Goal: Task Accomplishment & Management: Use online tool/utility

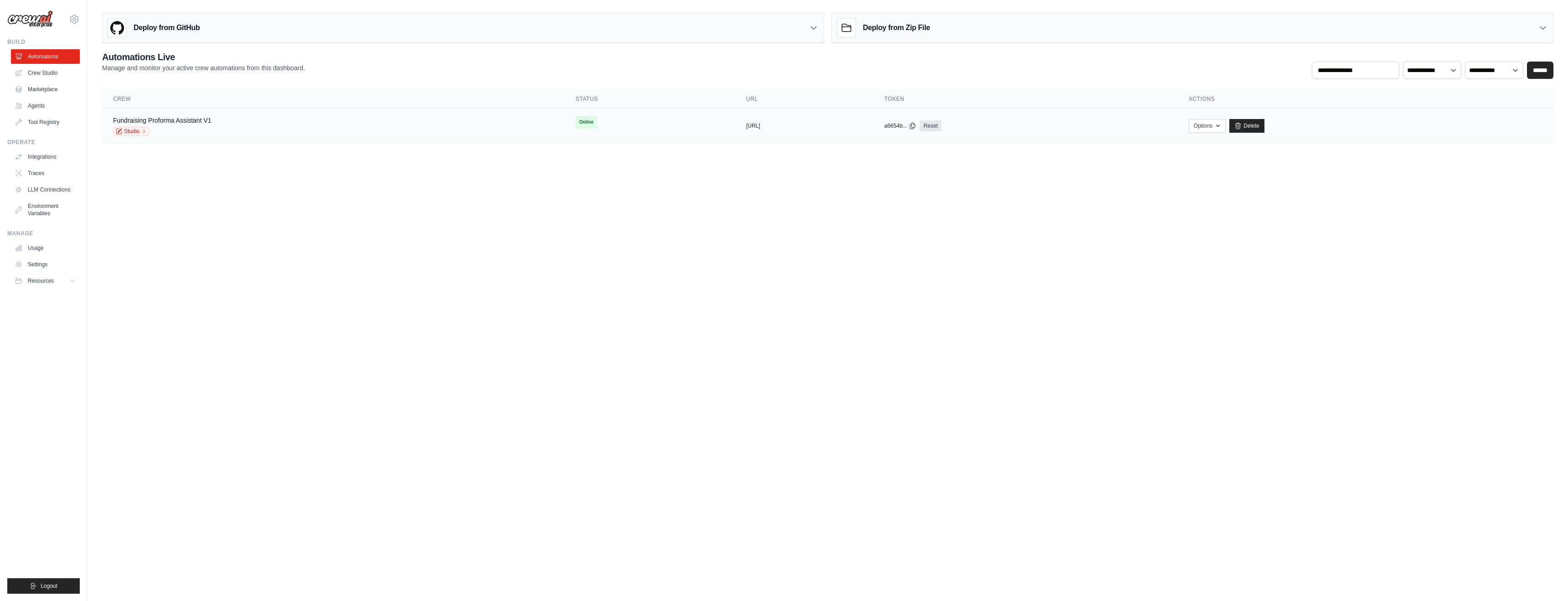
click at [245, 122] on div "Fundraising Proforma Assistant V1 Studio" at bounding box center [334, 125] width 441 height 20
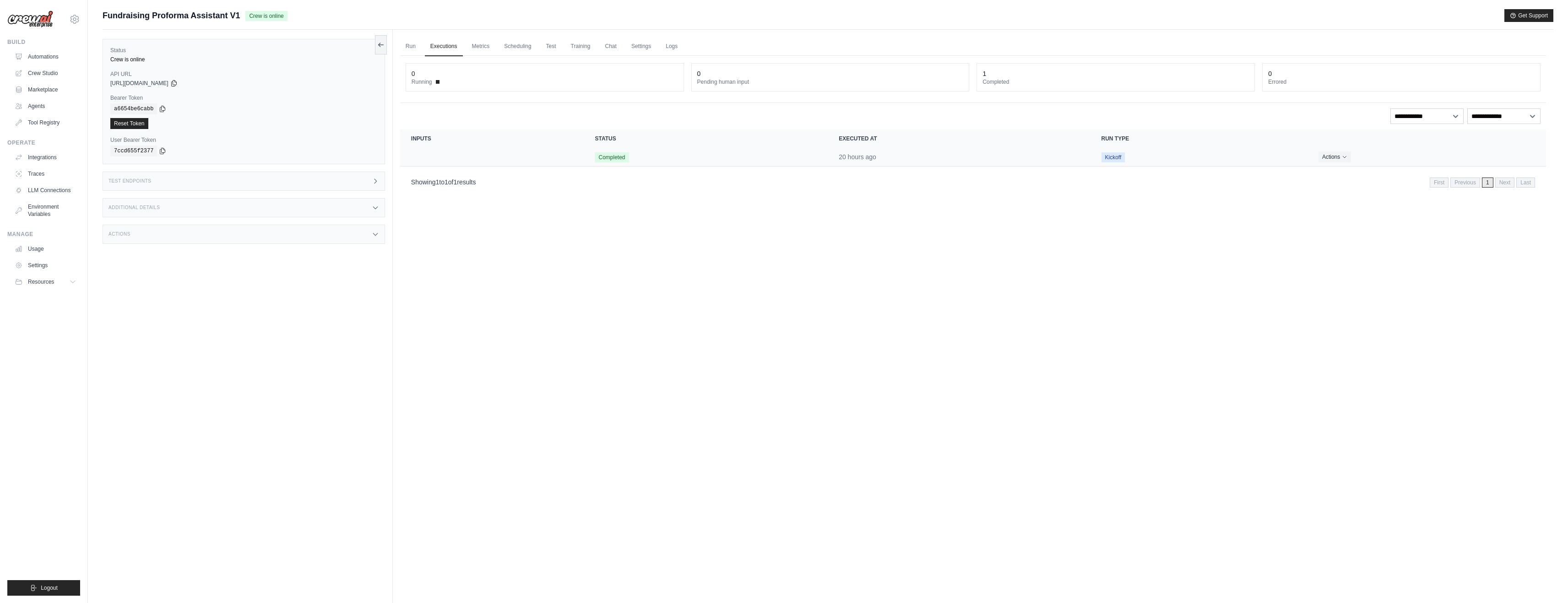
click at [603, 155] on span "Completed" at bounding box center [611, 157] width 34 height 10
click at [641, 44] on link "Settings" at bounding box center [641, 46] width 31 height 19
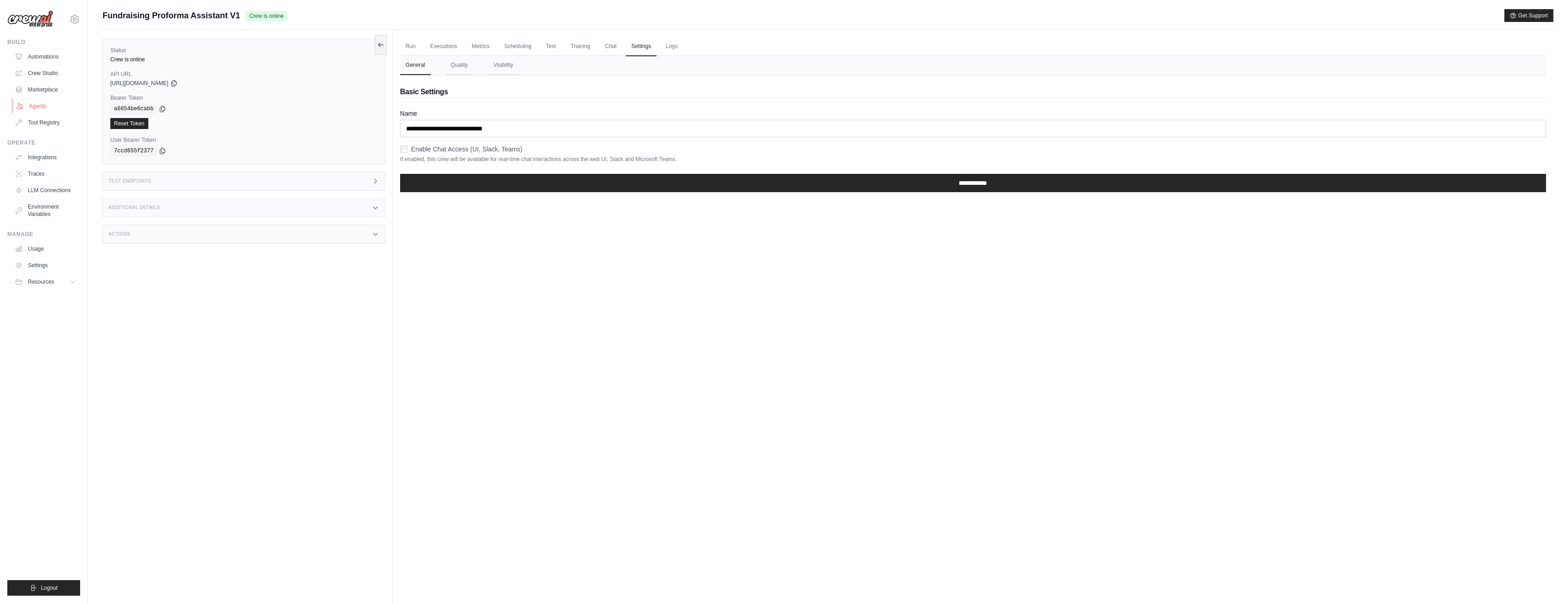
click at [50, 104] on link "Agents" at bounding box center [46, 106] width 69 height 15
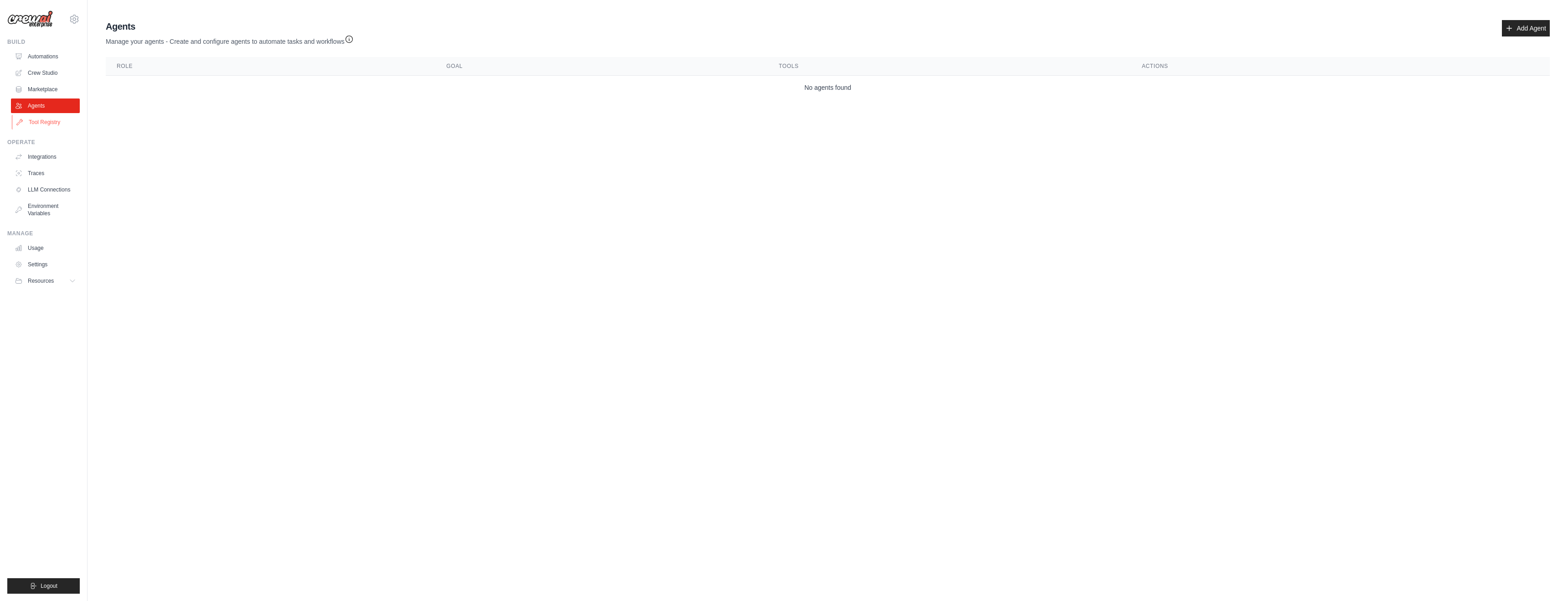
click at [52, 122] on link "Tool Registry" at bounding box center [46, 122] width 69 height 15
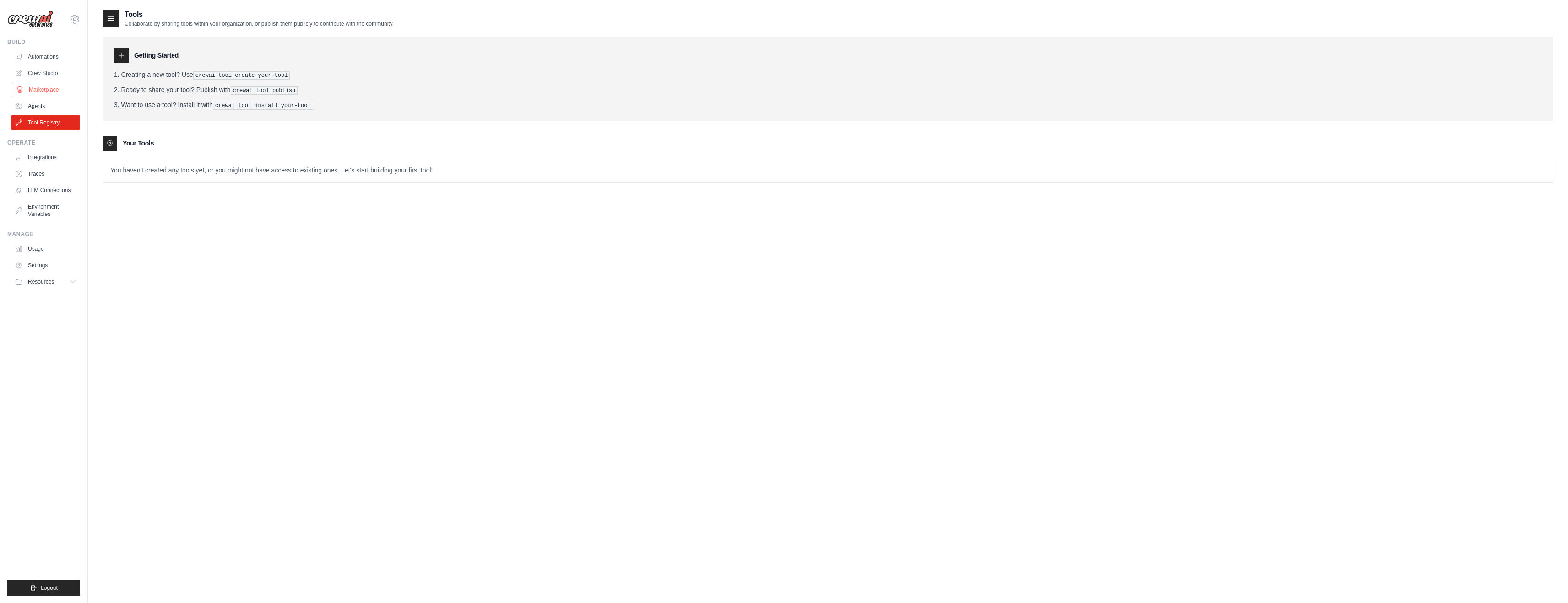
click at [50, 89] on link "Marketplace" at bounding box center [46, 90] width 69 height 15
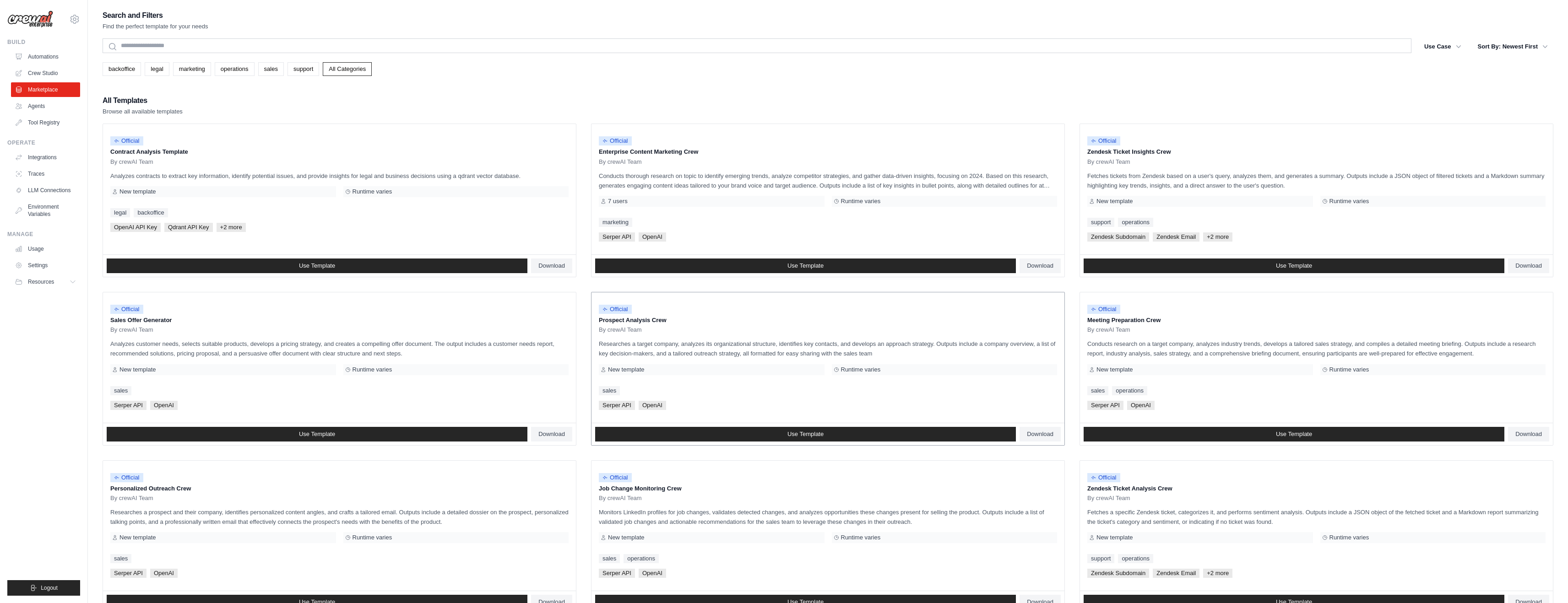
scroll to position [245, 0]
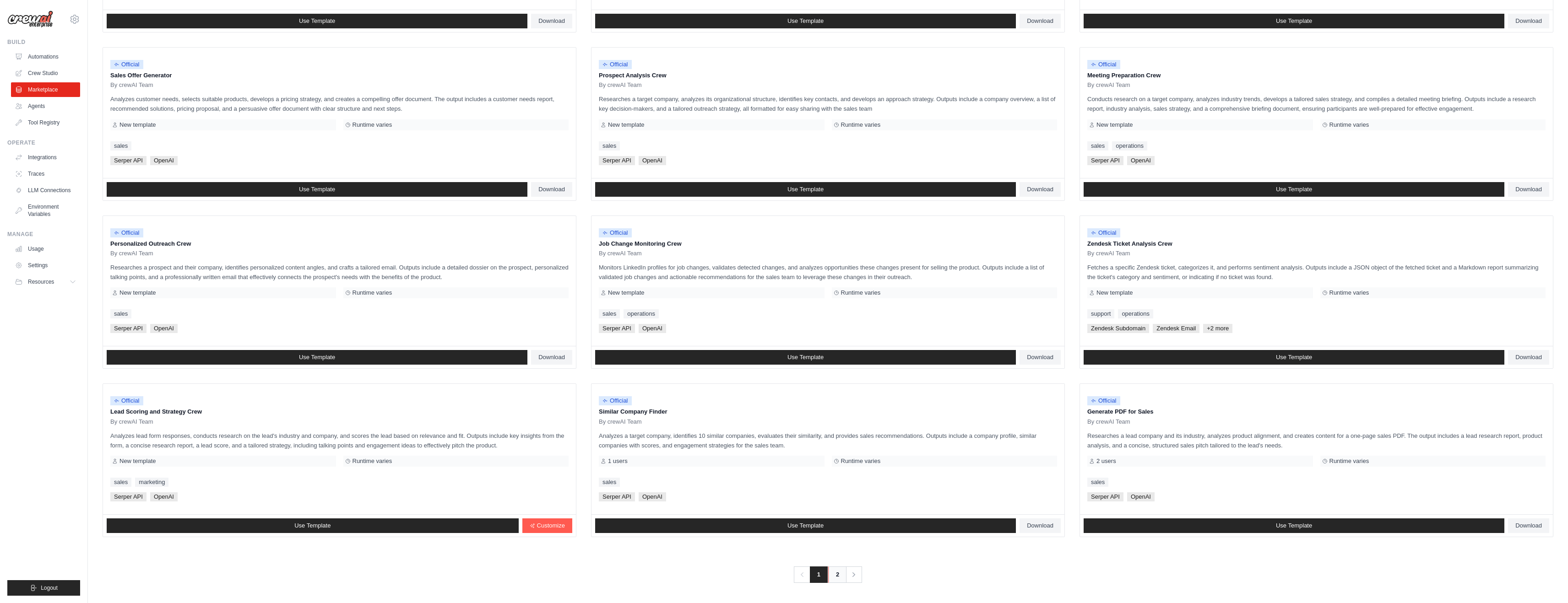
click at [836, 571] on link "2" at bounding box center [837, 574] width 18 height 16
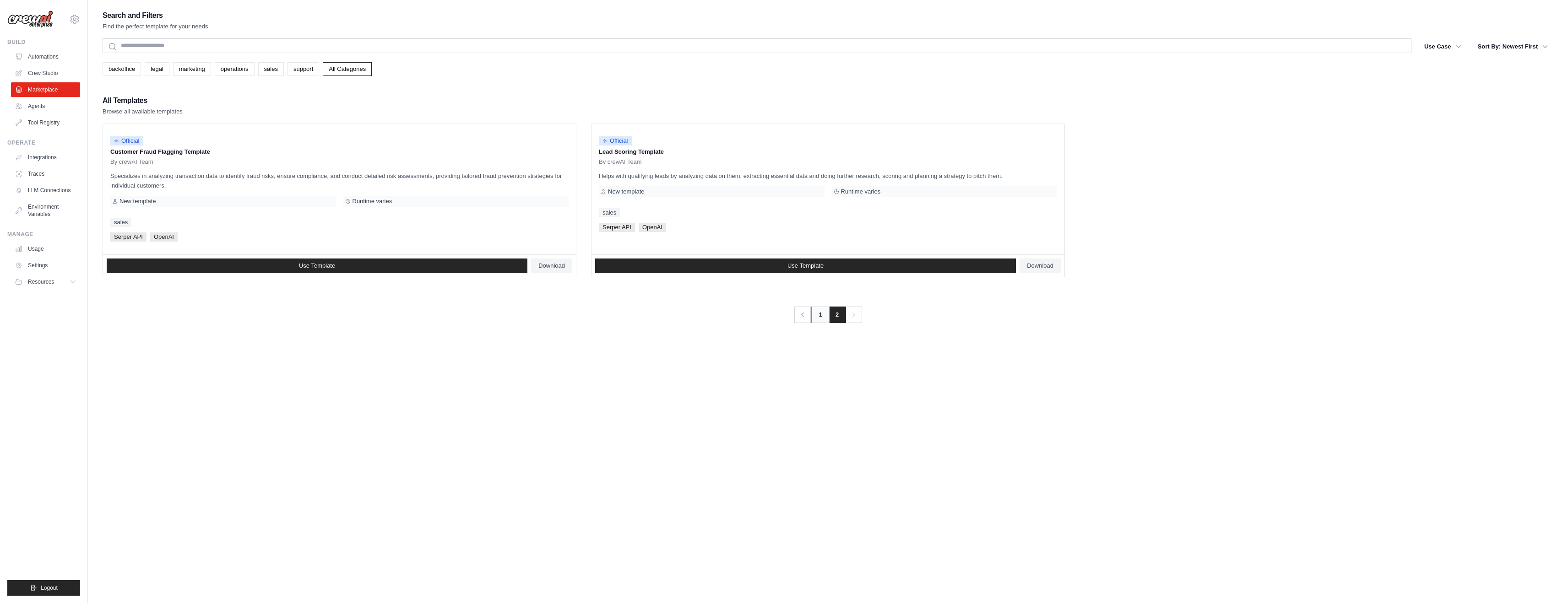
click at [823, 310] on link "1" at bounding box center [820, 315] width 18 height 16
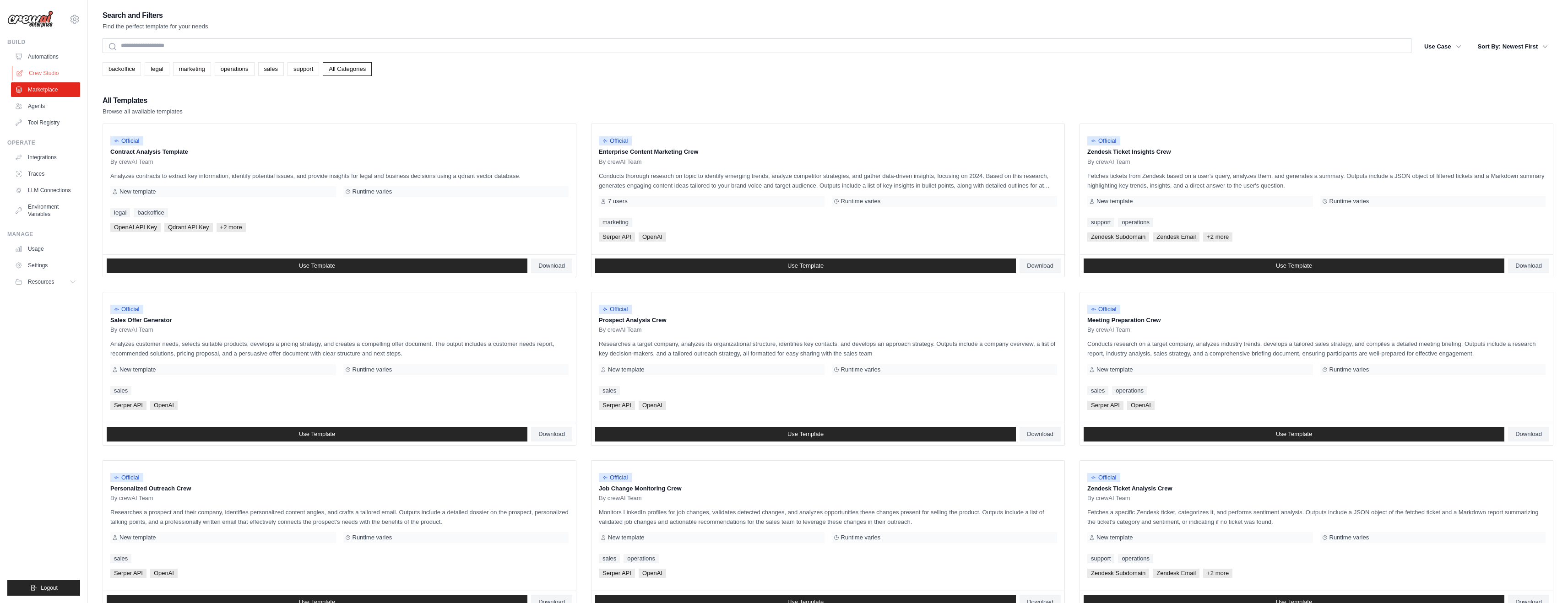
click at [41, 75] on link "Crew Studio" at bounding box center [46, 73] width 69 height 15
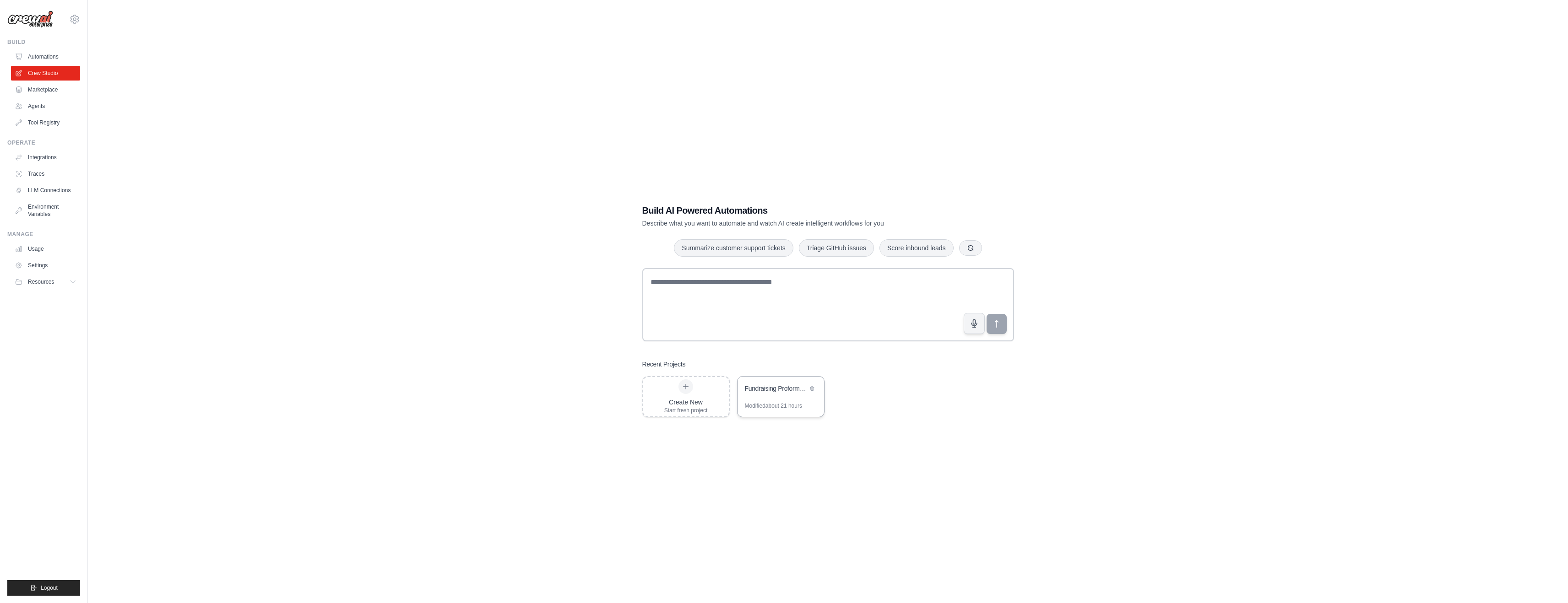
click at [757, 390] on div "Fundraising Proforma Assistant" at bounding box center [776, 388] width 63 height 9
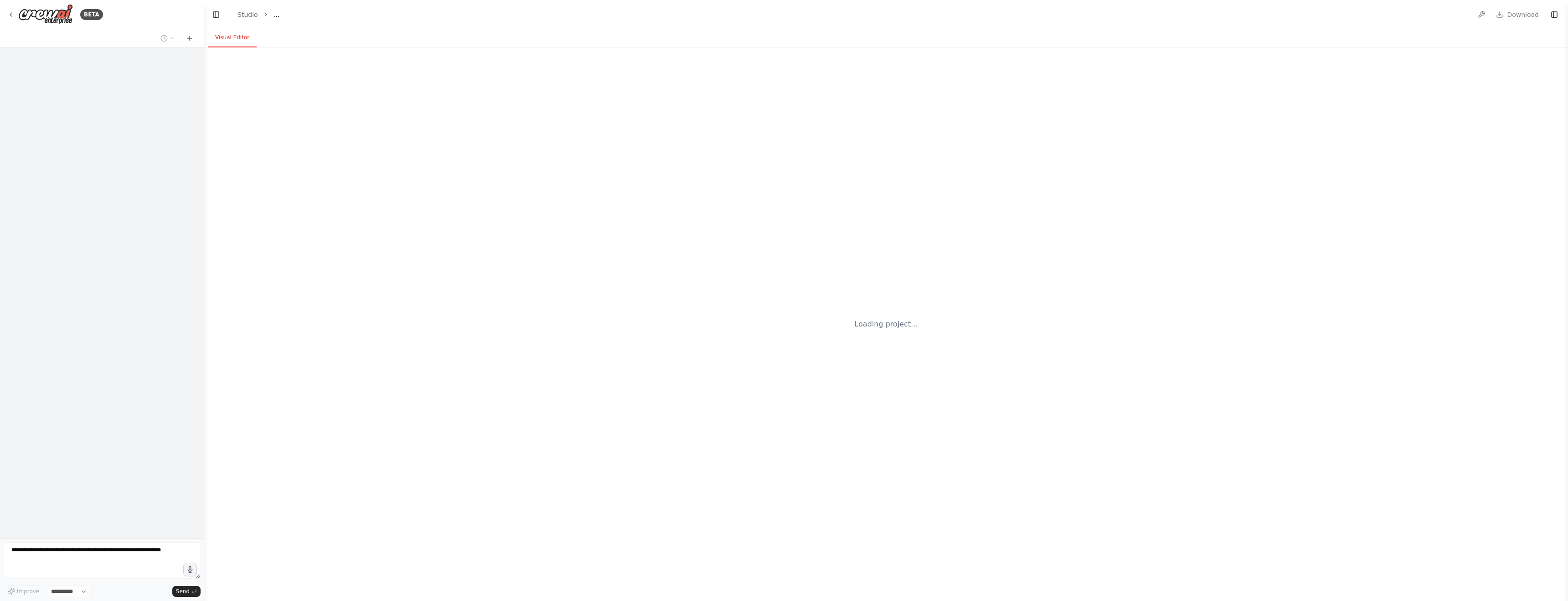
select select "****"
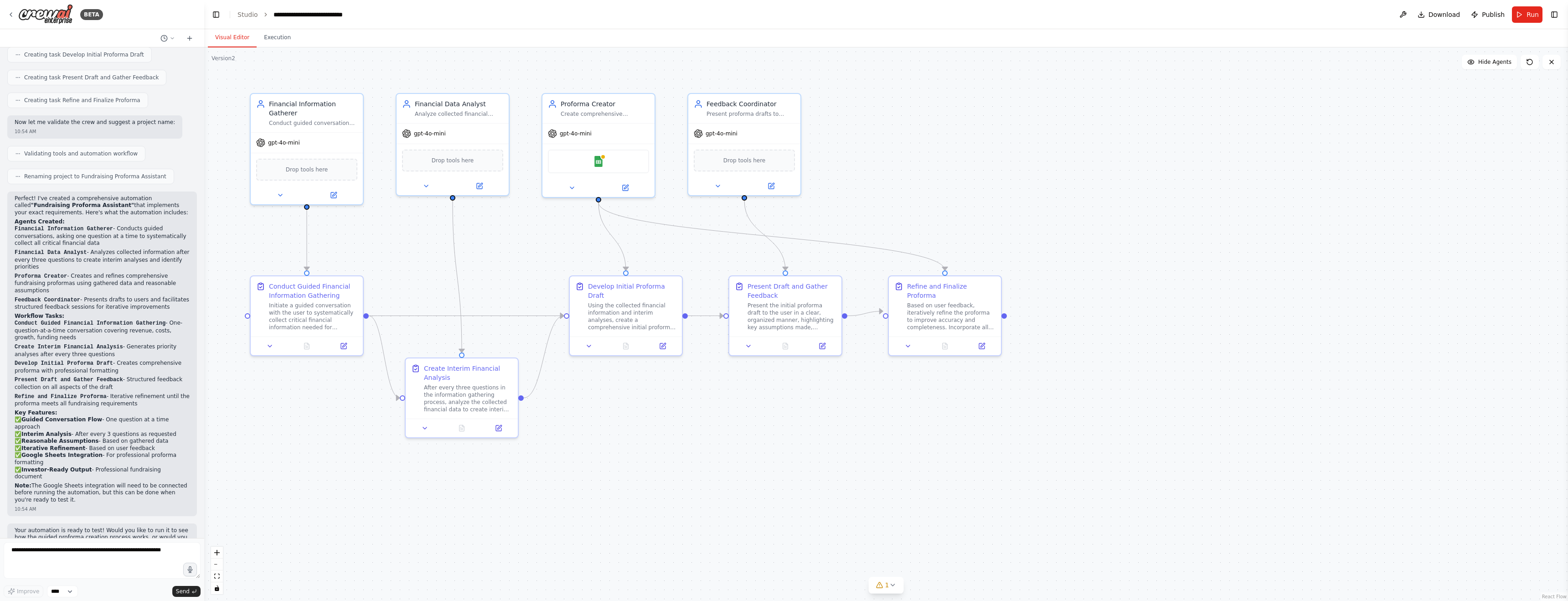
scroll to position [607, 0]
click at [312, 118] on div "Conduct guided conversations to systematically collect critical financial infor…" at bounding box center [313, 121] width 88 height 7
click at [453, 120] on div "Financial Data Analyst Analyze collected financial information every three ques…" at bounding box center [452, 107] width 112 height 29
click at [681, 139] on div ".deletable-edge-delete-btn { width: 20px; height: 20px; border: 0px solid #ffff…" at bounding box center [886, 324] width 1364 height 554
click at [761, 135] on div "gpt-4o-mini" at bounding box center [744, 132] width 112 height 20
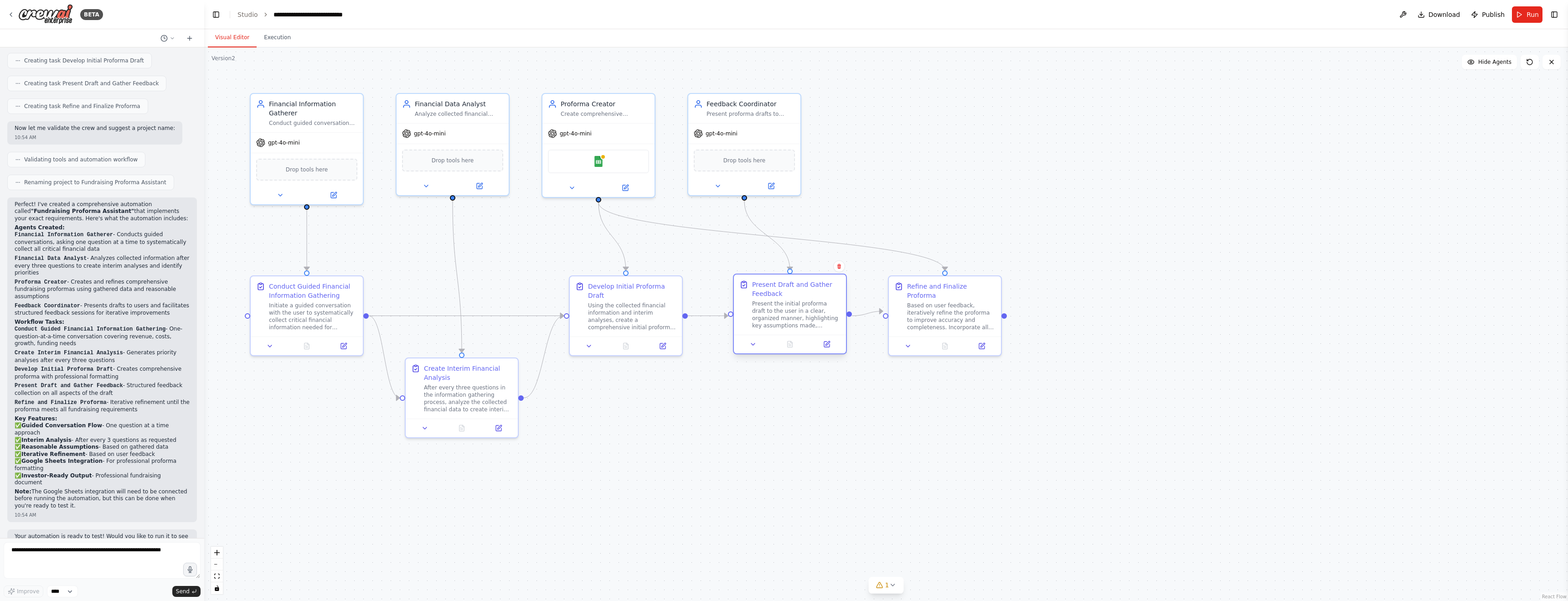
click at [786, 309] on div "Present the initial proforma draft to the user in a clear, organized manner, hi…" at bounding box center [796, 315] width 88 height 29
click at [654, 317] on div "Using the collected financial information and interim analyses, create a compre…" at bounding box center [632, 315] width 88 height 29
click at [965, 313] on div "Based on user feedback, iteratively refine the proforma to improve accuracy and…" at bounding box center [951, 315] width 88 height 29
click at [458, 390] on div "After every three questions in the information gathering process, analyze the c…" at bounding box center [467, 397] width 88 height 29
drag, startPoint x: 268, startPoint y: 309, endPoint x: 267, endPoint y: 314, distance: 5.1
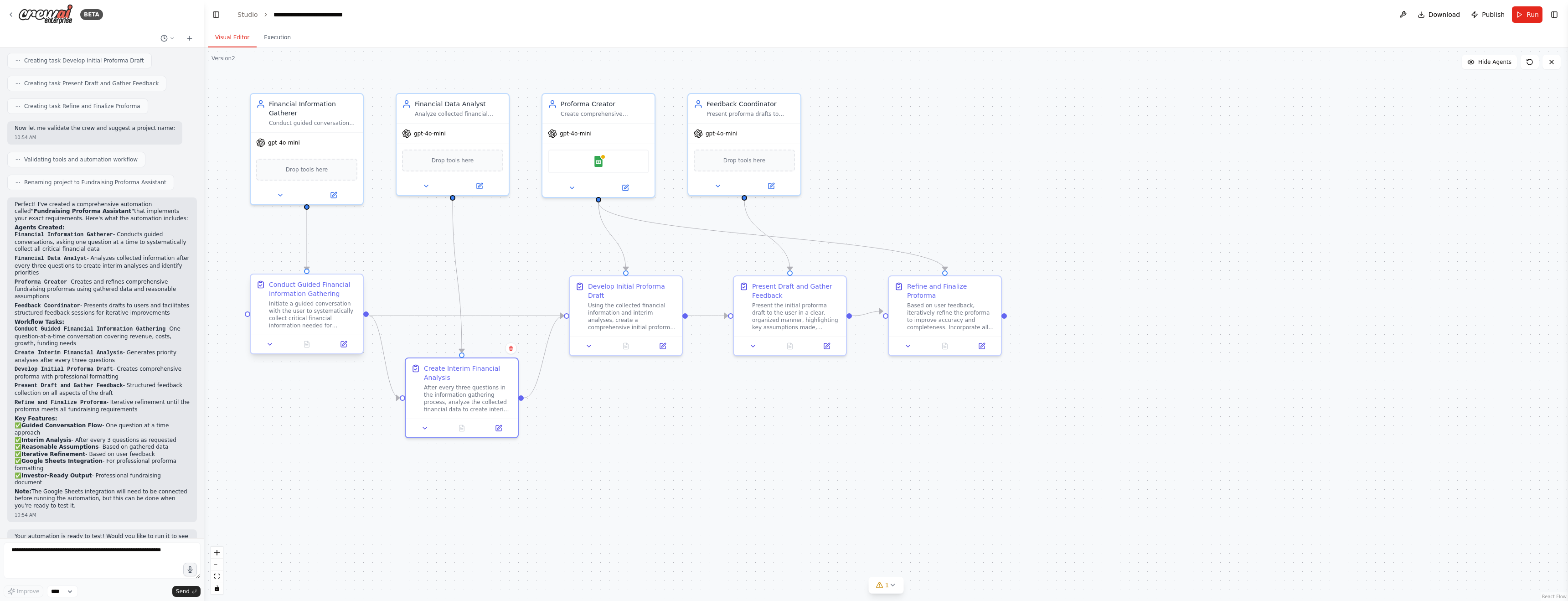
click at [269, 309] on div "Initiate a guided conversation with the user to systematically collect critical…" at bounding box center [313, 315] width 88 height 29
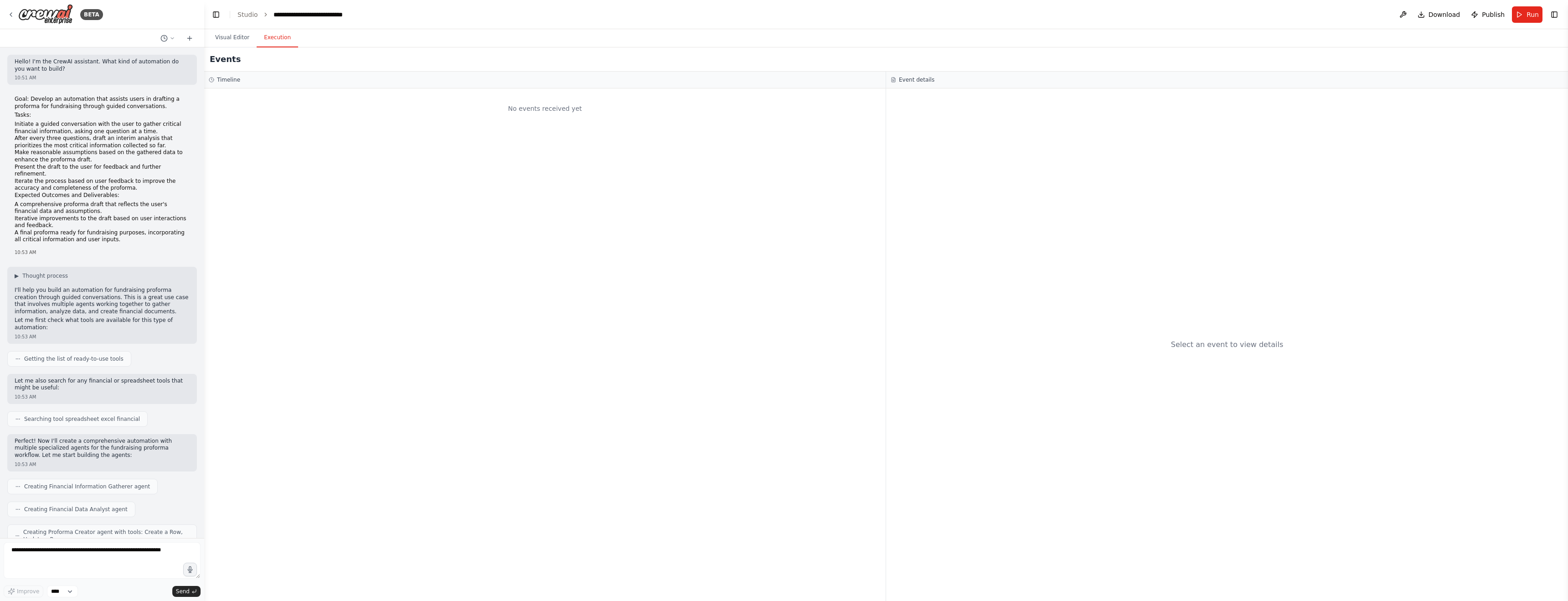
click at [274, 35] on button "Execution" at bounding box center [278, 37] width 41 height 19
click at [225, 36] on button "Visual Editor" at bounding box center [232, 37] width 49 height 19
